Goal: Entertainment & Leisure: Browse casually

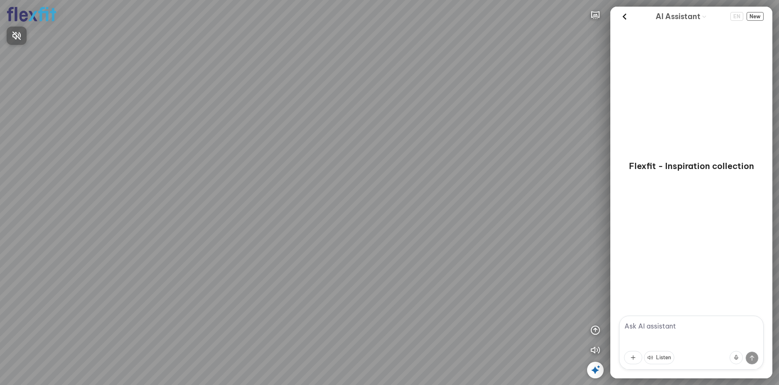
drag, startPoint x: 385, startPoint y: 157, endPoint x: 414, endPoint y: 145, distance: 30.9
click at [407, 148] on div at bounding box center [389, 192] width 779 height 385
drag, startPoint x: 393, startPoint y: 196, endPoint x: 202, endPoint y: 140, distance: 198.6
click at [203, 140] on div at bounding box center [389, 192] width 779 height 385
drag, startPoint x: 314, startPoint y: 221, endPoint x: 309, endPoint y: 244, distance: 23.8
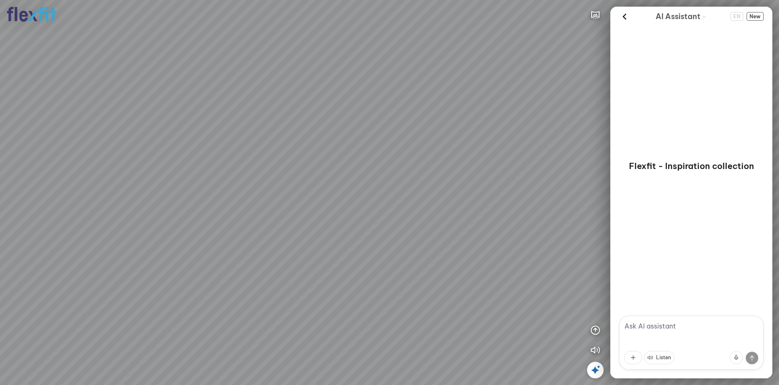
click at [309, 241] on div at bounding box center [389, 192] width 779 height 385
drag, startPoint x: 315, startPoint y: 221, endPoint x: 292, endPoint y: 222, distance: 23.3
click at [293, 222] on div at bounding box center [389, 192] width 779 height 385
drag, startPoint x: 290, startPoint y: 225, endPoint x: 251, endPoint y: 244, distance: 42.5
click at [251, 244] on div at bounding box center [389, 192] width 779 height 385
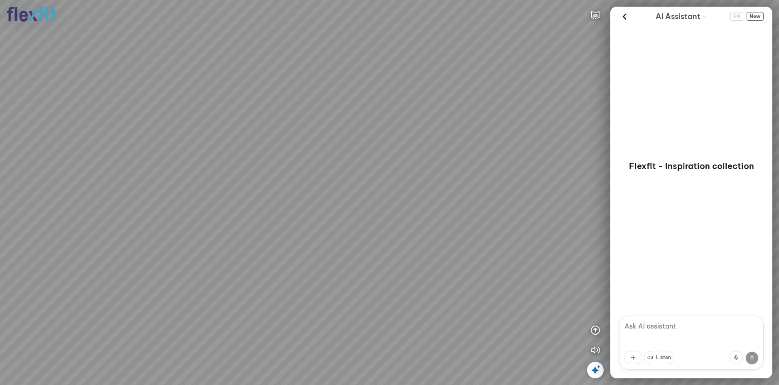
drag, startPoint x: 296, startPoint y: 242, endPoint x: 180, endPoint y: 228, distance: 116.3
click at [179, 228] on div at bounding box center [389, 192] width 779 height 385
drag, startPoint x: 245, startPoint y: 232, endPoint x: 422, endPoint y: 245, distance: 178.2
click at [378, 247] on div at bounding box center [389, 192] width 779 height 385
drag, startPoint x: 353, startPoint y: 241, endPoint x: 308, endPoint y: 255, distance: 47.0
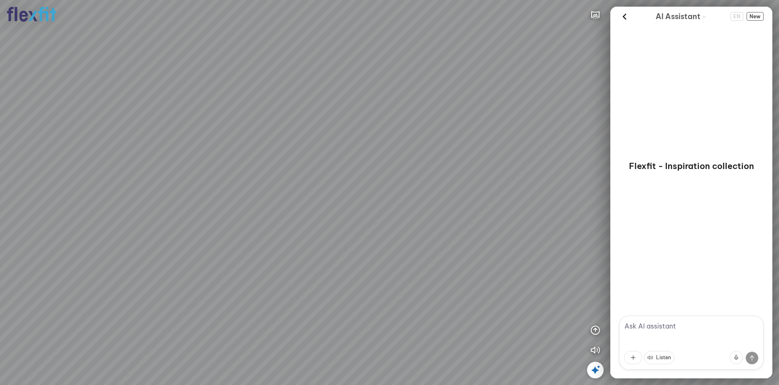
click at [308, 255] on div at bounding box center [389, 192] width 779 height 385
drag, startPoint x: 349, startPoint y: 248, endPoint x: 409, endPoint y: 264, distance: 62.8
click at [403, 265] on div at bounding box center [389, 192] width 779 height 385
drag, startPoint x: 333, startPoint y: 260, endPoint x: 338, endPoint y: 246, distance: 15.1
click at [338, 246] on div at bounding box center [389, 192] width 779 height 385
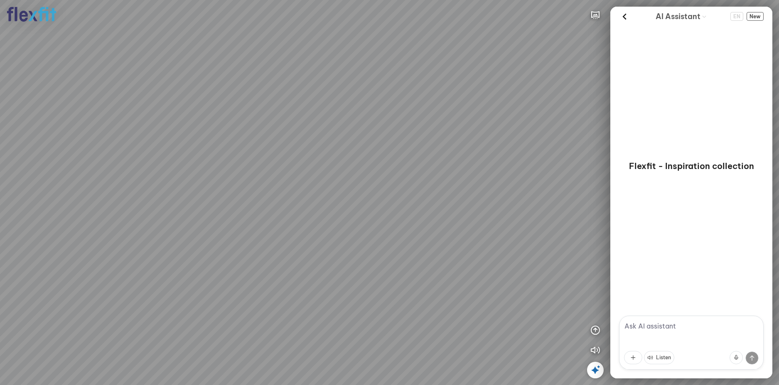
drag, startPoint x: 326, startPoint y: 255, endPoint x: 354, endPoint y: 252, distance: 28.5
click at [347, 253] on div at bounding box center [389, 192] width 779 height 385
drag, startPoint x: 323, startPoint y: 257, endPoint x: 358, endPoint y: 244, distance: 37.1
click at [349, 246] on div at bounding box center [389, 192] width 779 height 385
drag, startPoint x: 317, startPoint y: 252, endPoint x: 353, endPoint y: 242, distance: 36.7
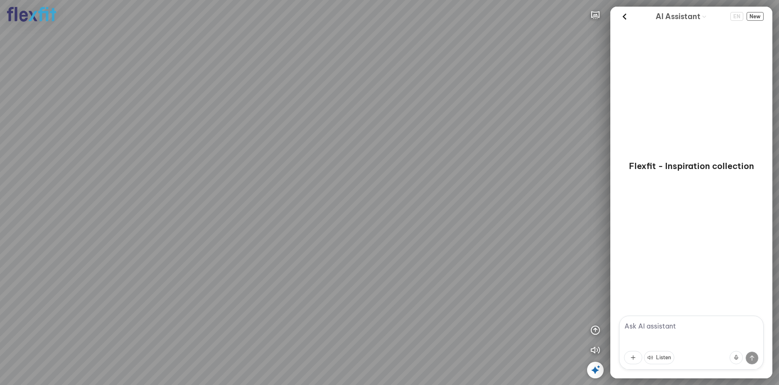
click at [350, 243] on div at bounding box center [389, 192] width 779 height 385
drag, startPoint x: 334, startPoint y: 246, endPoint x: 379, endPoint y: 235, distance: 46.6
click at [359, 239] on div at bounding box center [389, 192] width 779 height 385
click at [510, 197] on div at bounding box center [389, 192] width 779 height 385
click at [487, 224] on div at bounding box center [389, 192] width 779 height 385
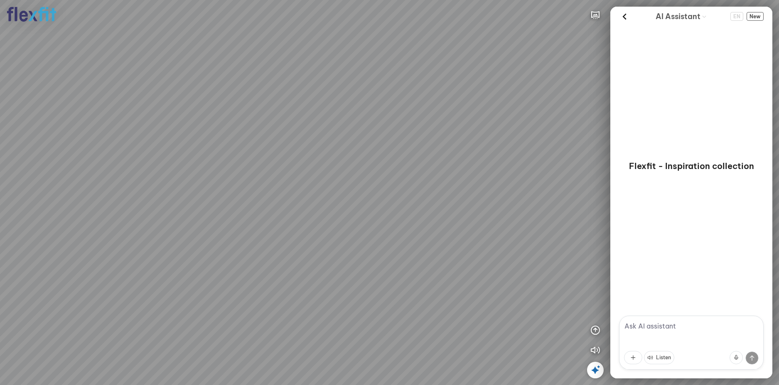
drag, startPoint x: 339, startPoint y: 212, endPoint x: 485, endPoint y: 226, distance: 146.9
click at [498, 226] on div at bounding box center [389, 192] width 779 height 385
drag, startPoint x: 514, startPoint y: 280, endPoint x: 518, endPoint y: 271, distance: 10.4
click at [523, 281] on div at bounding box center [389, 192] width 779 height 385
drag, startPoint x: 438, startPoint y: 257, endPoint x: 433, endPoint y: 206, distance: 50.9
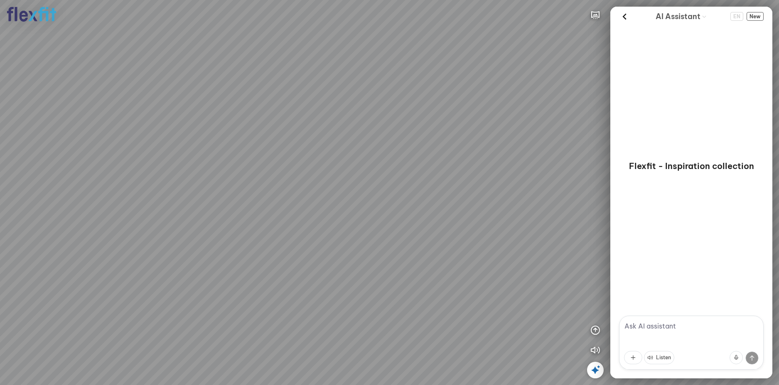
click at [432, 215] on div at bounding box center [389, 192] width 779 height 385
click at [353, 186] on div at bounding box center [389, 192] width 779 height 385
drag, startPoint x: 363, startPoint y: 203, endPoint x: 412, endPoint y: 237, distance: 60.4
click at [408, 236] on div at bounding box center [389, 192] width 779 height 385
click at [387, 260] on div at bounding box center [389, 192] width 779 height 385
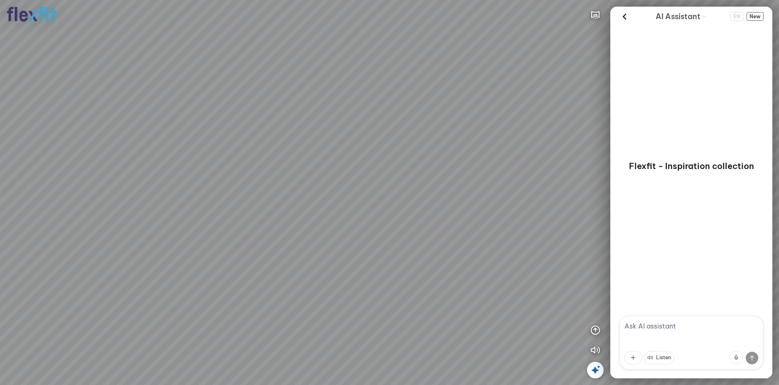
drag, startPoint x: 369, startPoint y: 212, endPoint x: 387, endPoint y: 270, distance: 61.4
click at [387, 270] on div at bounding box center [389, 192] width 779 height 385
drag, startPoint x: 381, startPoint y: 252, endPoint x: 407, endPoint y: 273, distance: 34.3
click at [409, 287] on div at bounding box center [389, 192] width 779 height 385
click at [388, 298] on div at bounding box center [389, 192] width 779 height 385
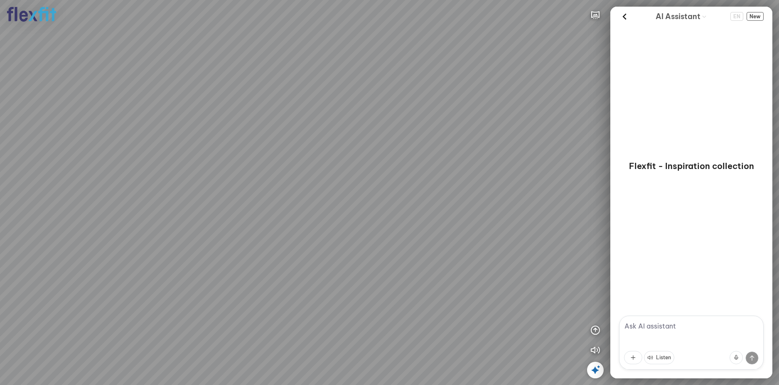
drag, startPoint x: 390, startPoint y: 271, endPoint x: 450, endPoint y: 254, distance: 62.6
click at [443, 255] on div at bounding box center [389, 192] width 779 height 385
drag, startPoint x: 393, startPoint y: 261, endPoint x: 434, endPoint y: 287, distance: 48.3
click at [456, 289] on div at bounding box center [389, 192] width 779 height 385
drag, startPoint x: 376, startPoint y: 283, endPoint x: 511, endPoint y: 179, distance: 170.1
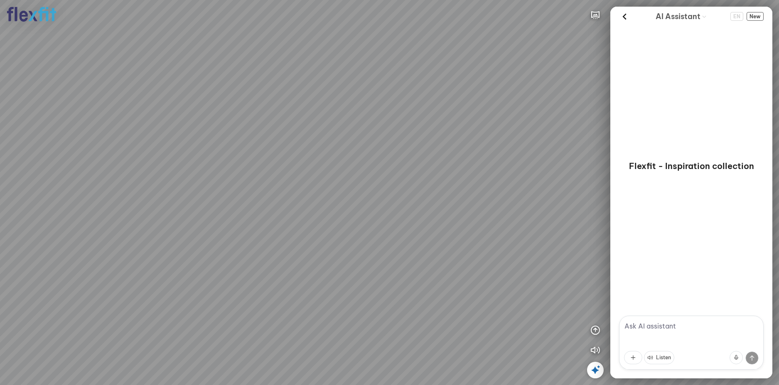
click at [469, 195] on div at bounding box center [389, 192] width 779 height 385
click at [360, 210] on div at bounding box center [389, 192] width 779 height 385
drag, startPoint x: 366, startPoint y: 228, endPoint x: 415, endPoint y: 232, distance: 49.2
click at [403, 232] on div at bounding box center [389, 192] width 779 height 385
drag, startPoint x: 390, startPoint y: 232, endPoint x: 444, endPoint y: 235, distance: 54.1
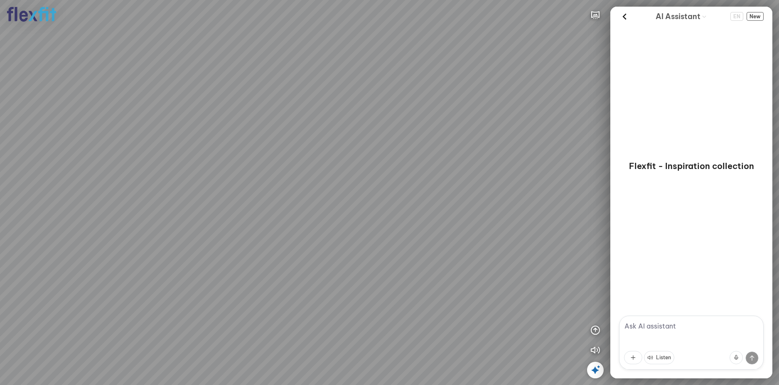
click at [425, 234] on div at bounding box center [389, 192] width 779 height 385
drag, startPoint x: 441, startPoint y: 247, endPoint x: 462, endPoint y: 262, distance: 26.0
click at [462, 262] on div at bounding box center [389, 192] width 779 height 385
